Goal: Register for event/course

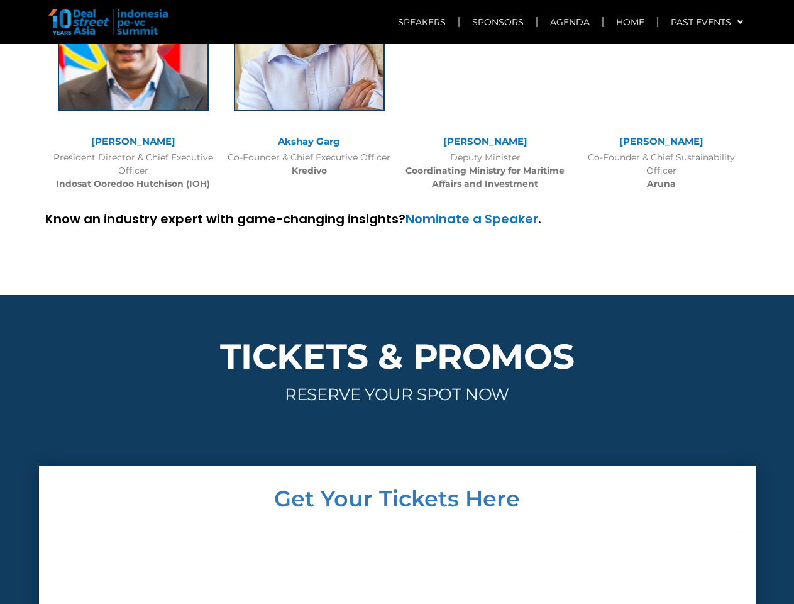
scroll to position [3034, 0]
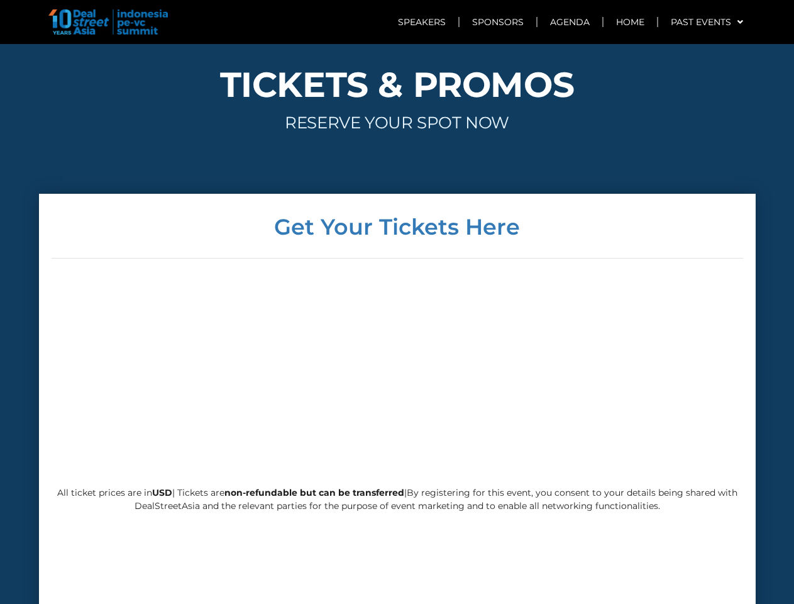
scroll to position [3034, 0]
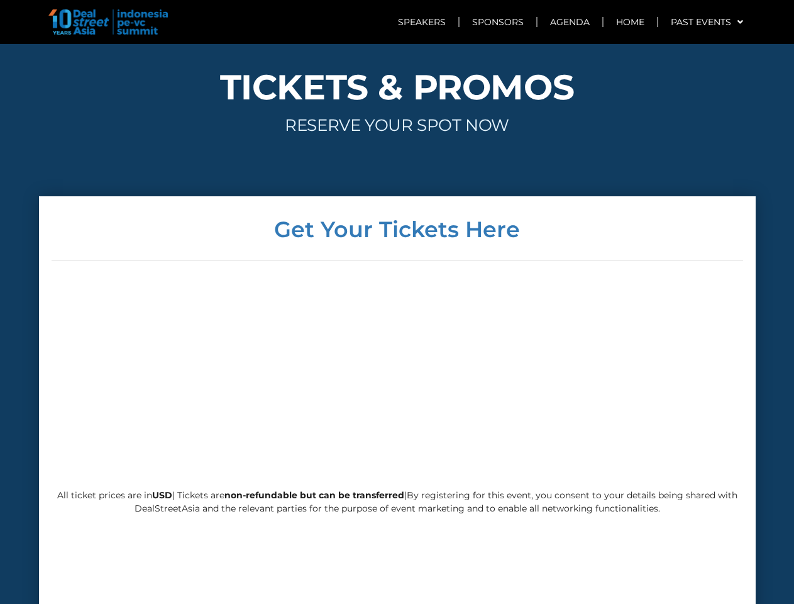
scroll to position [2896, 0]
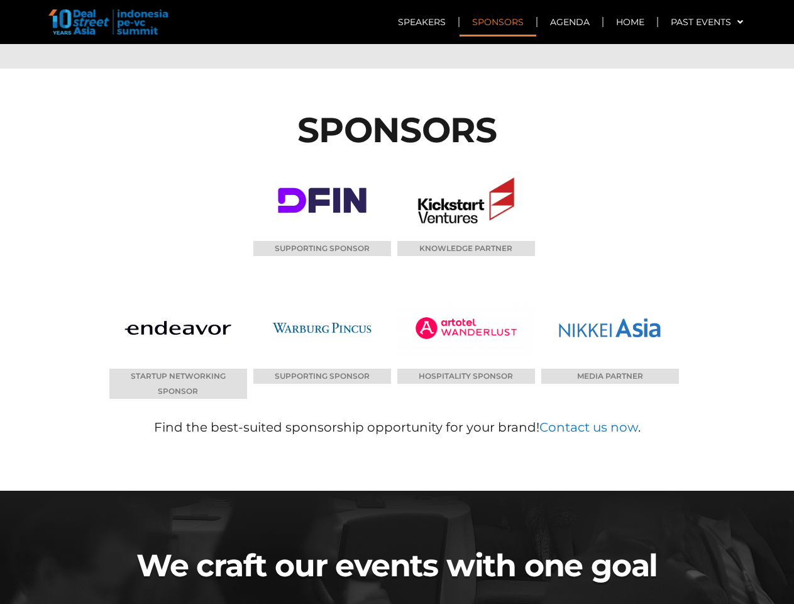
scroll to position [6050, 0]
